Goal: Information Seeking & Learning: Understand process/instructions

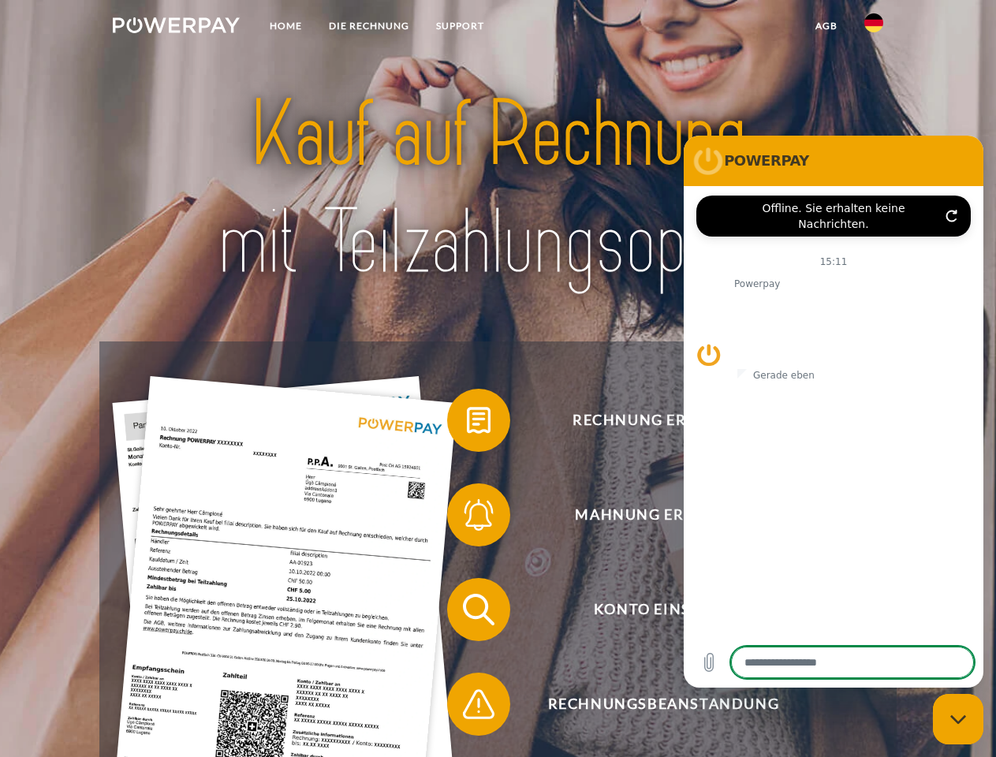
click at [176, 28] on img at bounding box center [176, 25] width 127 height 16
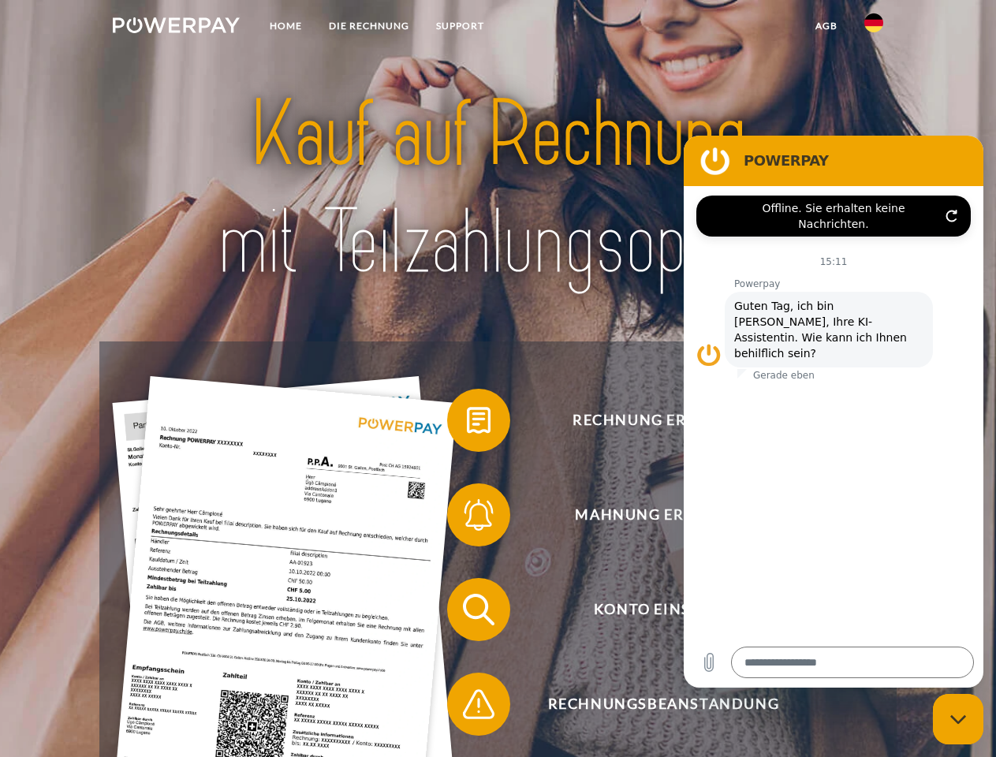
click at [874, 28] on img at bounding box center [873, 22] width 19 height 19
click at [826, 26] on link "agb" at bounding box center [826, 26] width 49 height 28
click at [467, 423] on span at bounding box center [455, 420] width 79 height 79
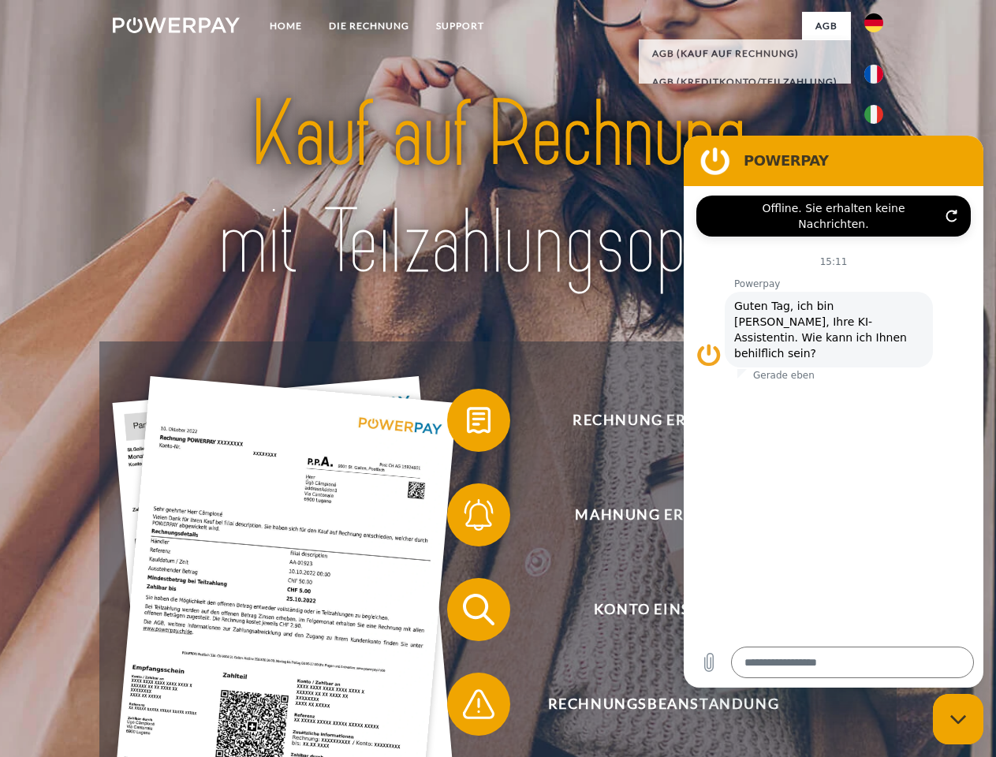
click at [467, 518] on span at bounding box center [455, 514] width 79 height 79
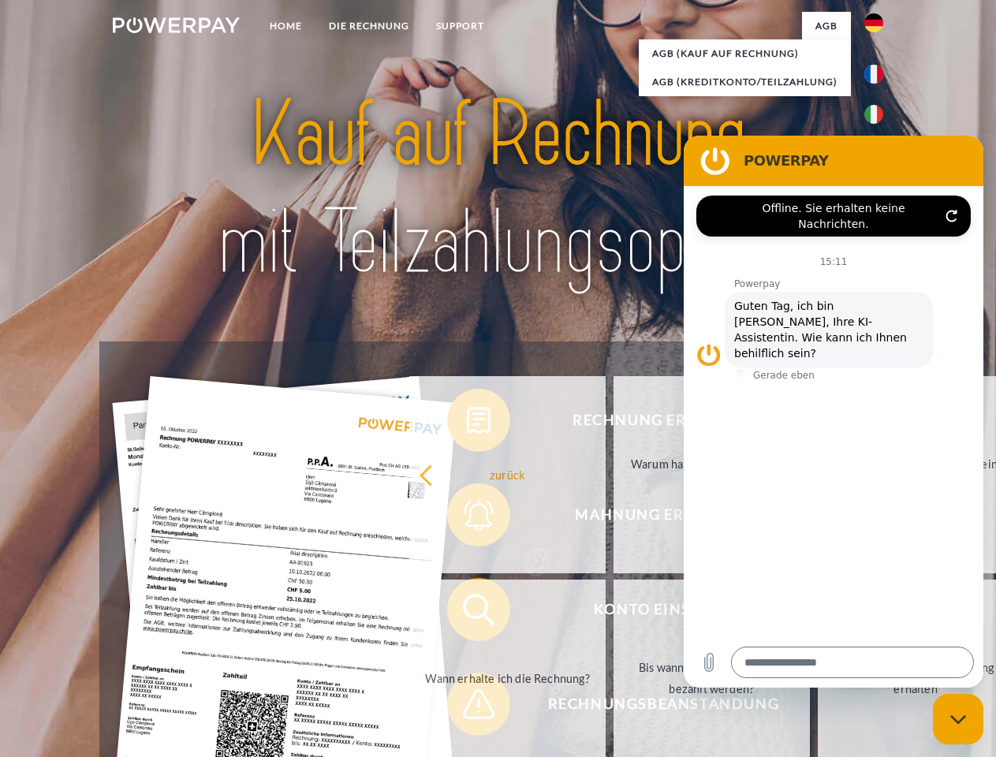
click at [613, 613] on link "Bis wann muss die Rechnung bezahlt werden?" at bounding box center [711, 678] width 196 height 197
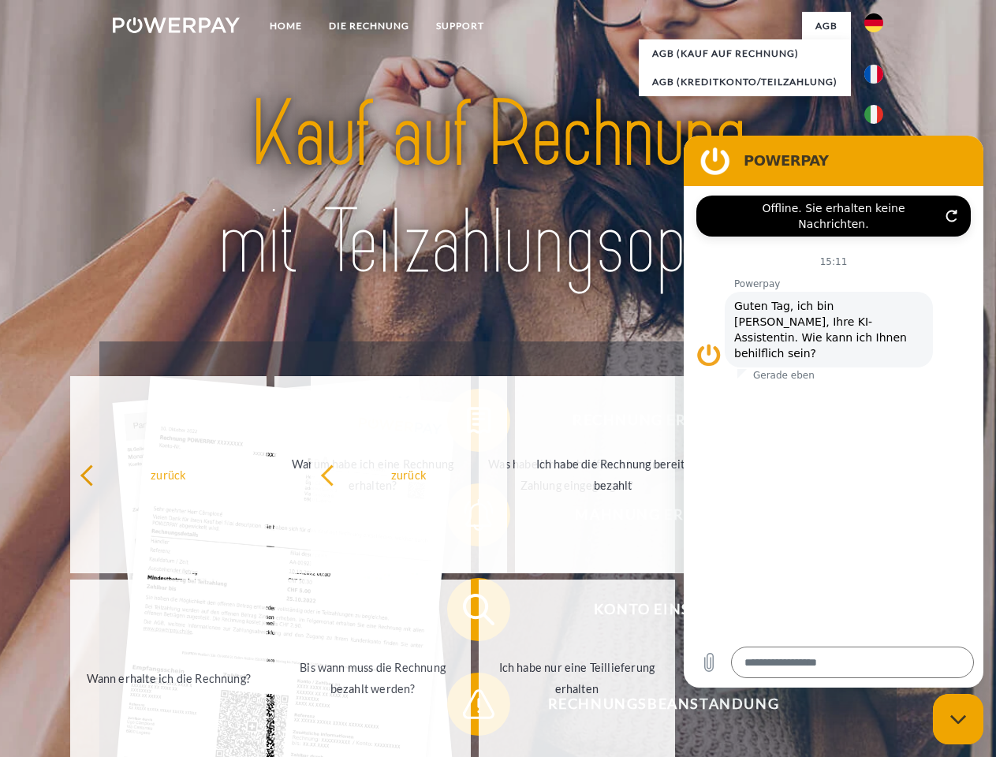
click at [467, 707] on span at bounding box center [455, 704] width 79 height 79
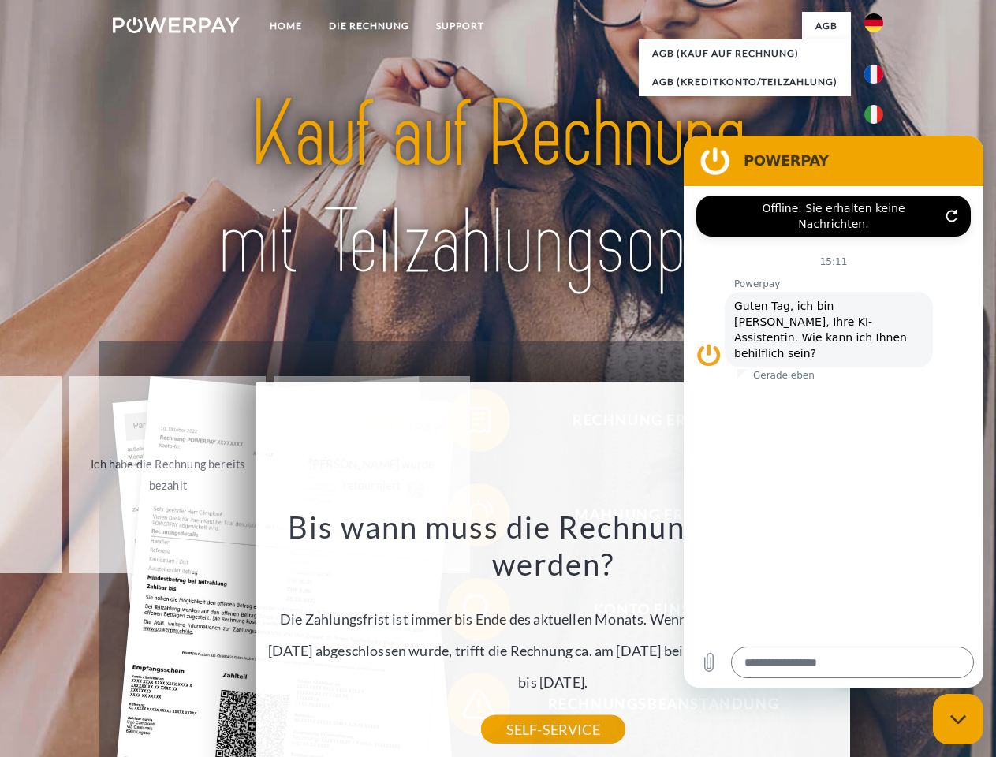
click at [958, 719] on icon "Messaging-Fenster schließen" at bounding box center [958, 719] width 17 height 10
type textarea "*"
